Goal: Find specific page/section: Find specific page/section

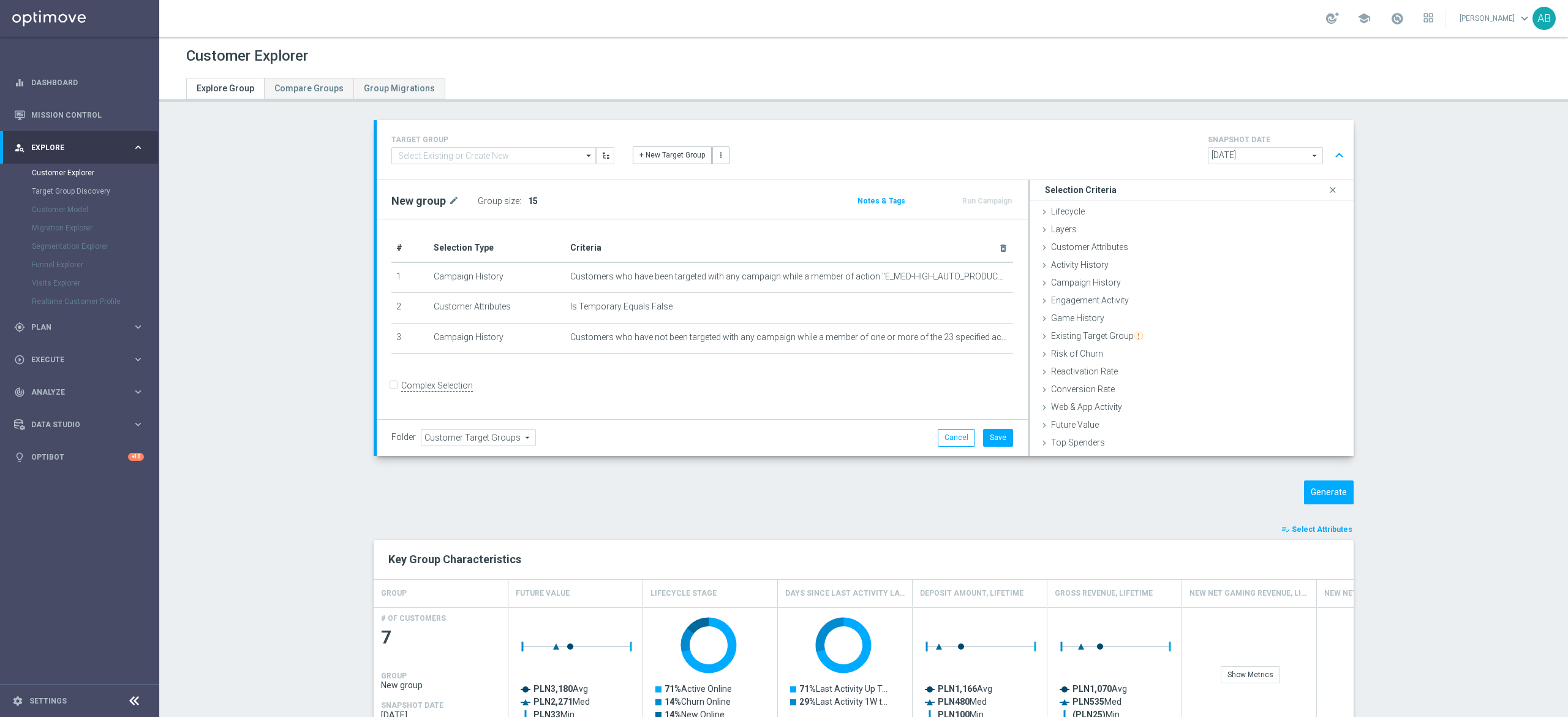
scroll to position [50, 0]
